Goal: Entertainment & Leisure: Consume media (video, audio)

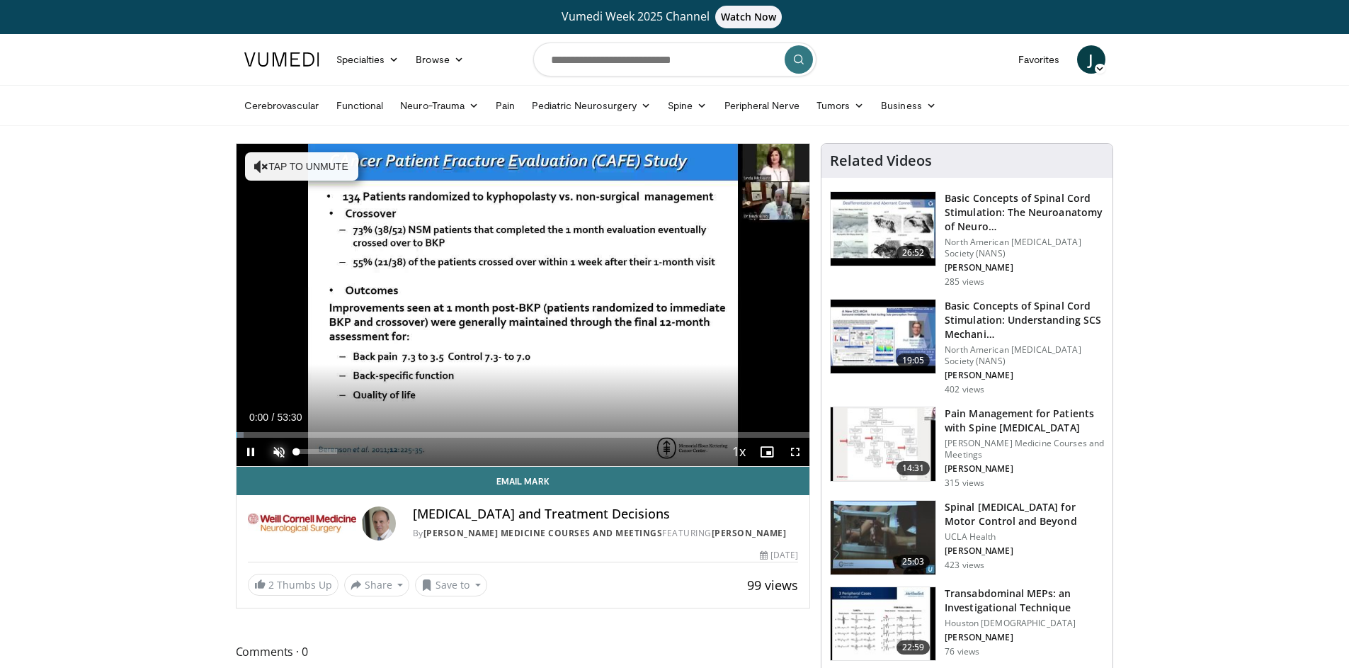
click at [282, 447] on span "Video Player" at bounding box center [279, 452] width 28 height 28
click at [792, 446] on span "Video Player" at bounding box center [795, 452] width 28 height 28
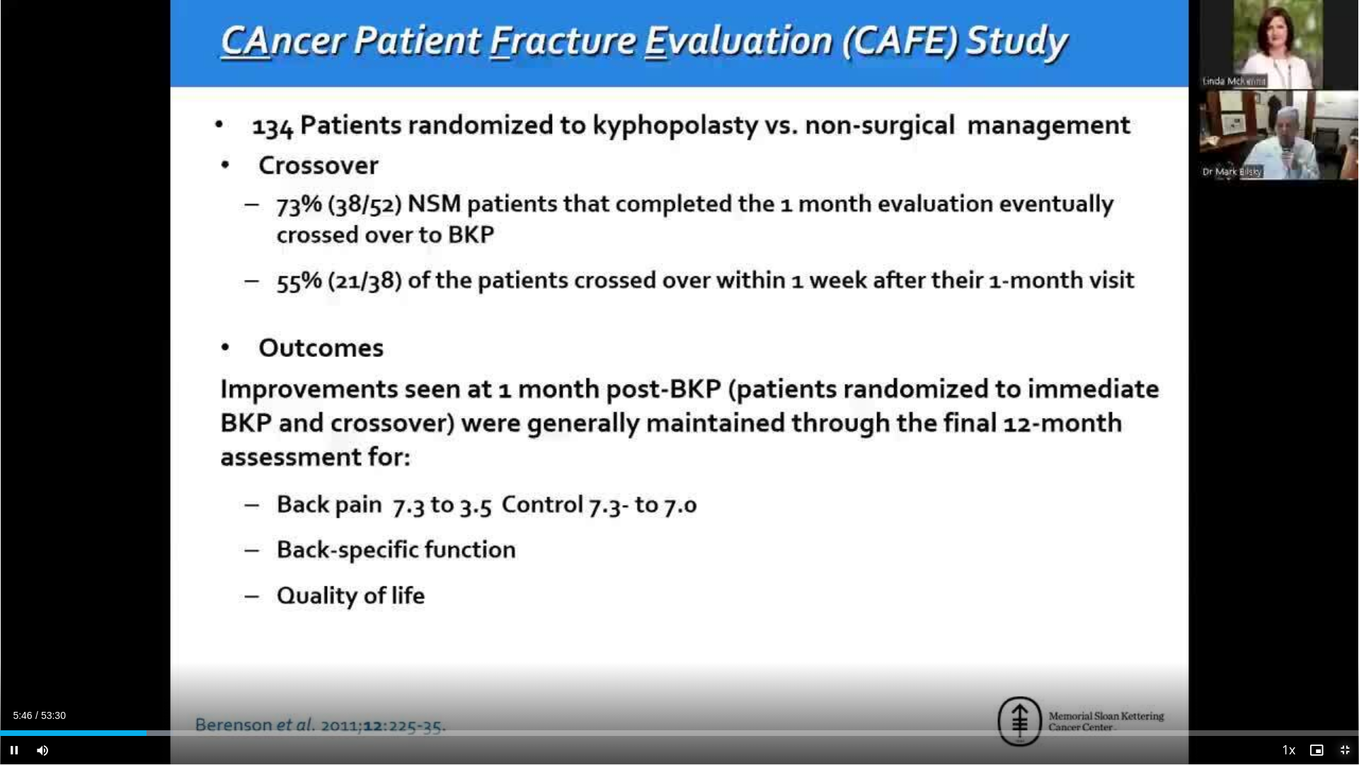
click at [1344, 667] on span "Video Player" at bounding box center [1345, 750] width 28 height 28
